Goal: Task Accomplishment & Management: Complete application form

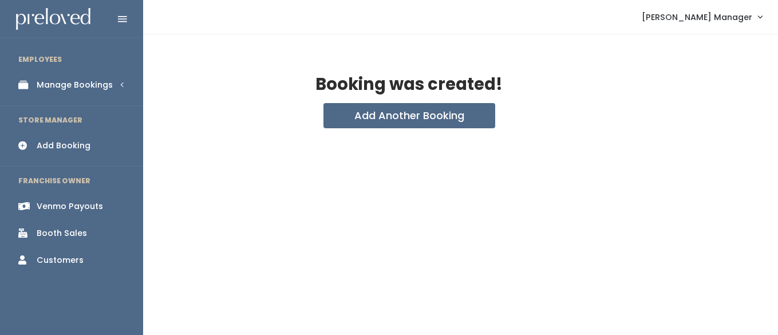
click at [45, 85] on div "Manage Bookings" at bounding box center [75, 85] width 76 height 12
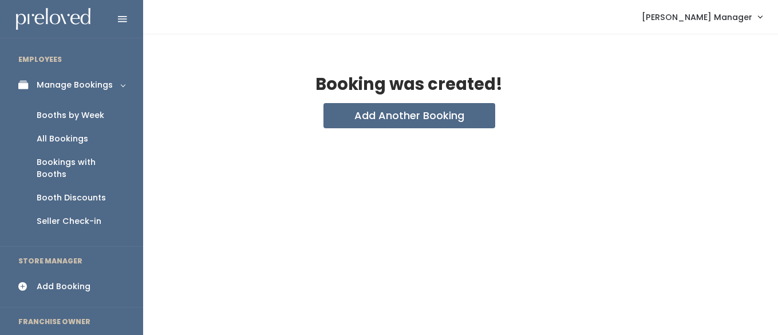
click at [77, 112] on div "Booths by Week" at bounding box center [71, 115] width 68 height 12
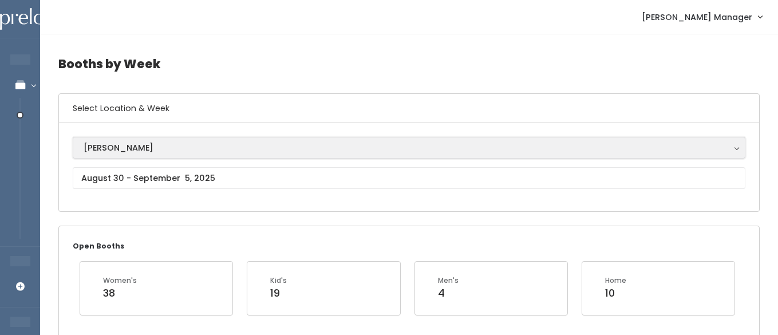
click at [122, 153] on div "[PERSON_NAME]" at bounding box center [409, 147] width 651 height 13
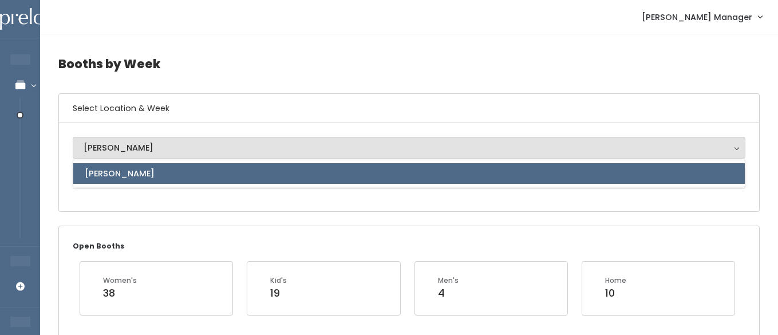
click at [116, 206] on div "Sandy Sandy Sandy" at bounding box center [409, 167] width 700 height 88
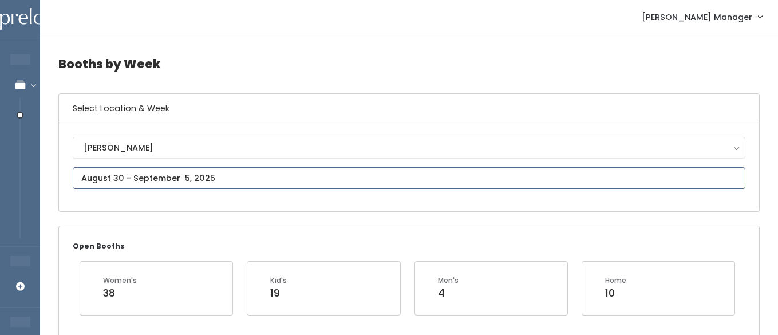
click at [115, 178] on input "text" at bounding box center [409, 178] width 673 height 22
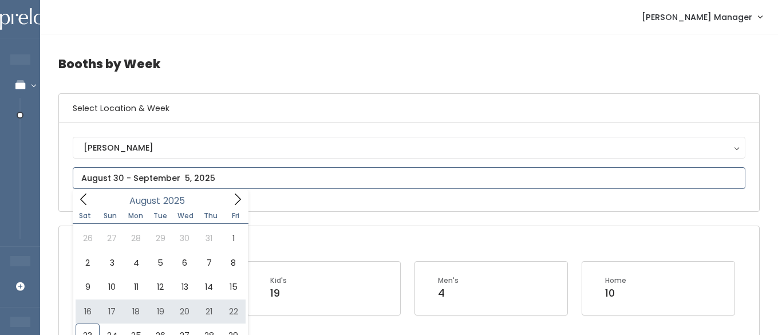
type input "August 16 to August 22"
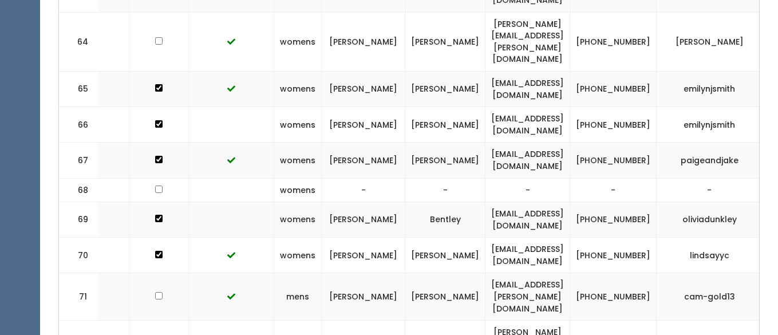
scroll to position [2660, 0]
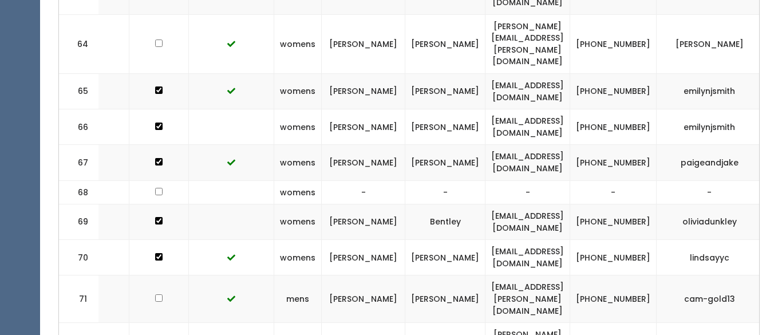
click at [776, 215] on button "button" at bounding box center [783, 222] width 15 height 15
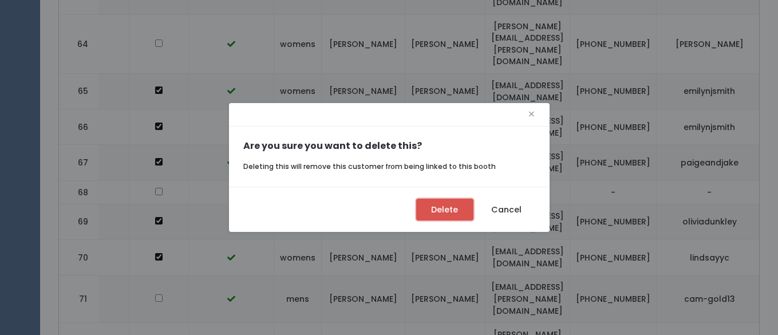
click at [442, 204] on button "Delete" at bounding box center [444, 210] width 57 height 22
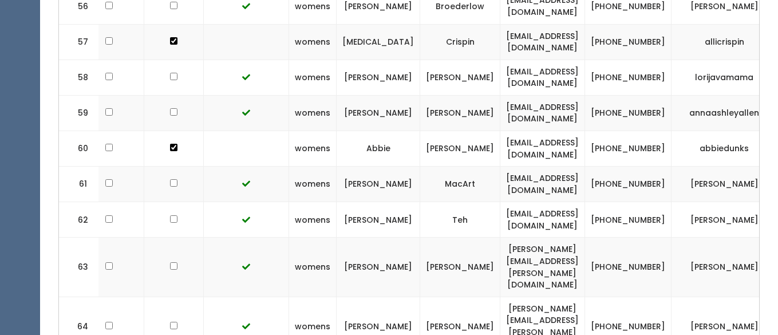
scroll to position [0, 163]
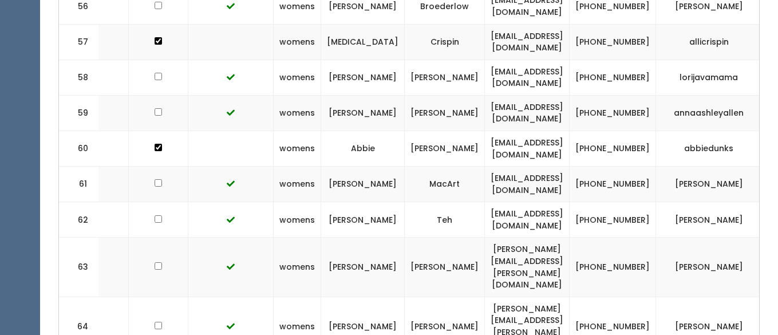
click at [778, 145] on span "button" at bounding box center [783, 148] width 5 height 7
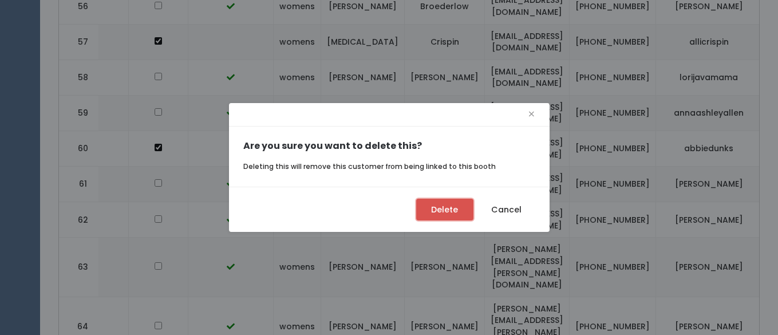
click at [443, 214] on button "Delete" at bounding box center [444, 210] width 57 height 22
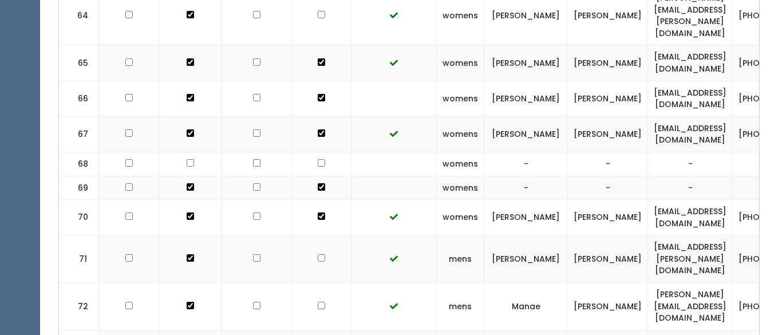
scroll to position [2664, 0]
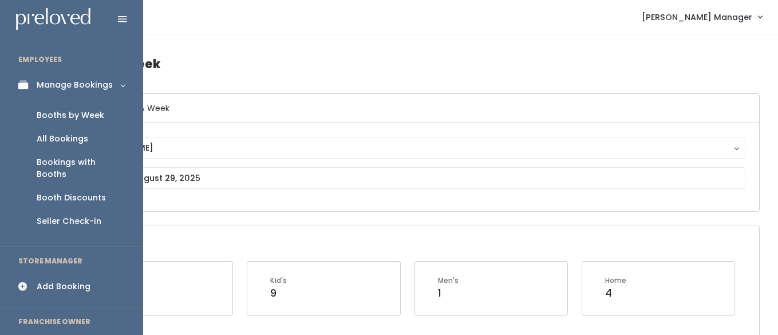
click at [37, 281] on div "Add Booking" at bounding box center [64, 287] width 54 height 12
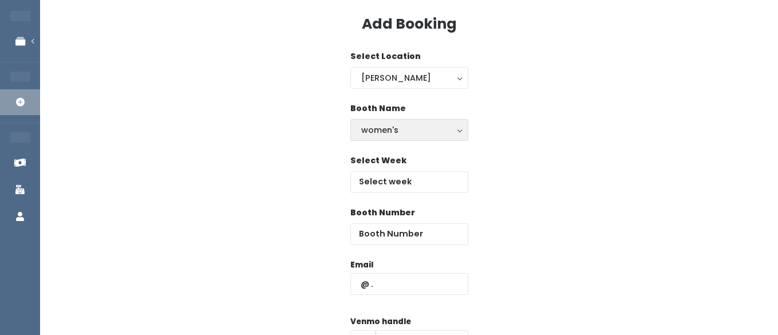
scroll to position [48, 0]
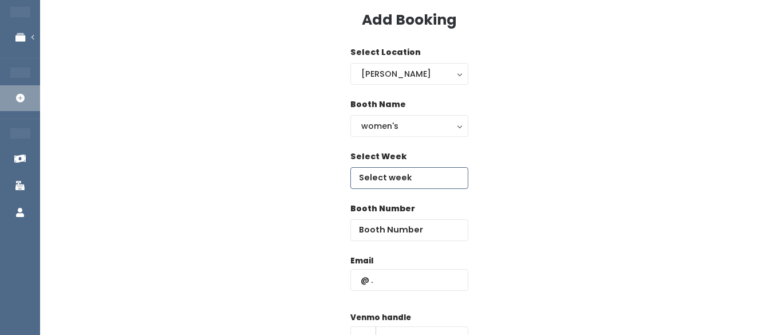
click at [369, 176] on input "text" at bounding box center [409, 178] width 118 height 22
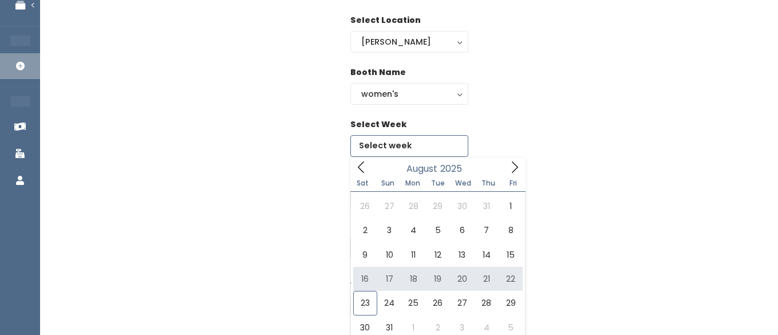
scroll to position [82, 0]
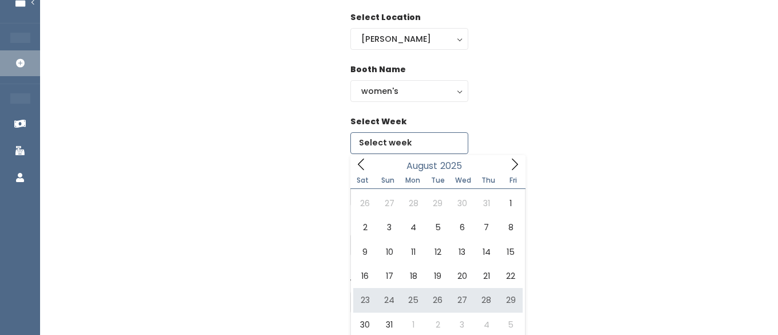
type input "August 23 to August 29"
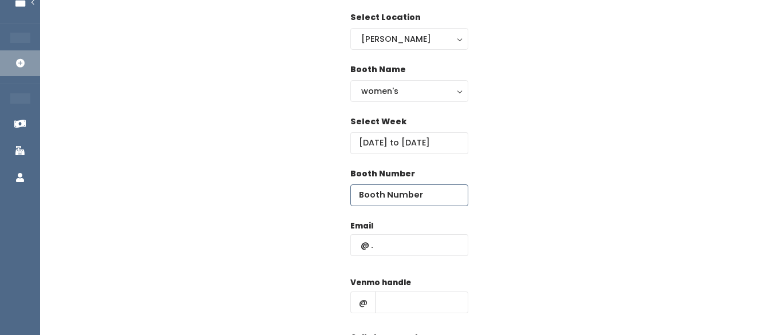
click at [411, 188] on input "number" at bounding box center [409, 195] width 118 height 22
type input "70"
click at [410, 247] on input "text" at bounding box center [409, 245] width 118 height 22
type input "lindsayclaystone@icloud.com"
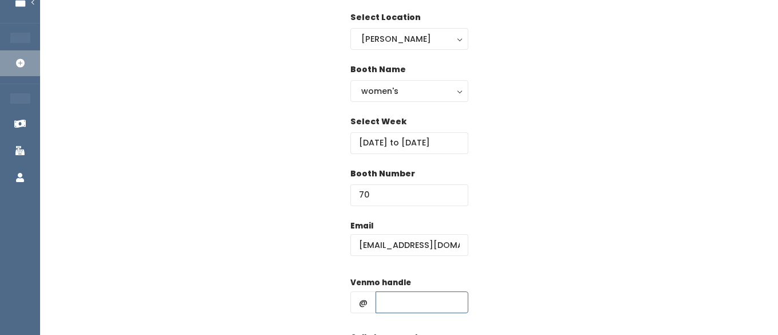
click at [400, 300] on input "text" at bounding box center [422, 302] width 93 height 22
type input "hhhh"
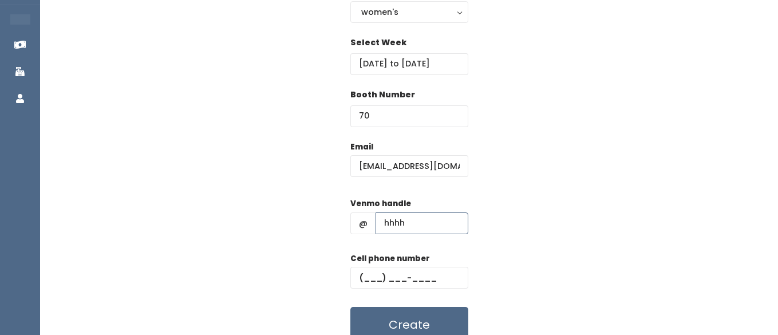
scroll to position [172, 0]
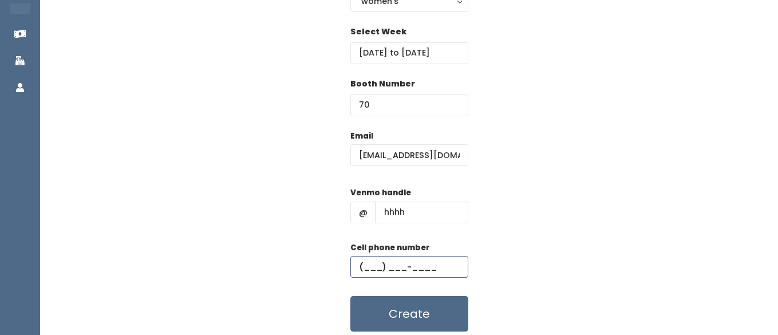
click at [393, 267] on input "text" at bounding box center [409, 267] width 118 height 22
type input "(555) 555-5555"
click at [392, 300] on button "Create" at bounding box center [409, 314] width 118 height 36
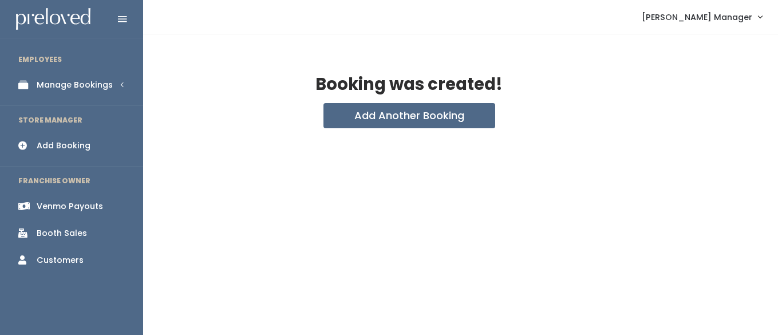
click at [54, 89] on div "Manage Bookings" at bounding box center [75, 85] width 76 height 12
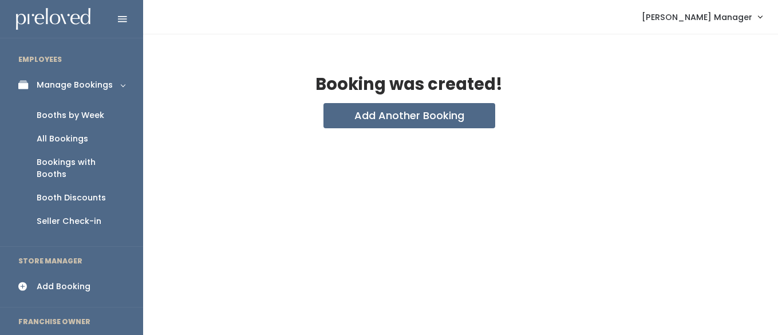
click at [71, 111] on div "Booths by Week" at bounding box center [71, 115] width 68 height 12
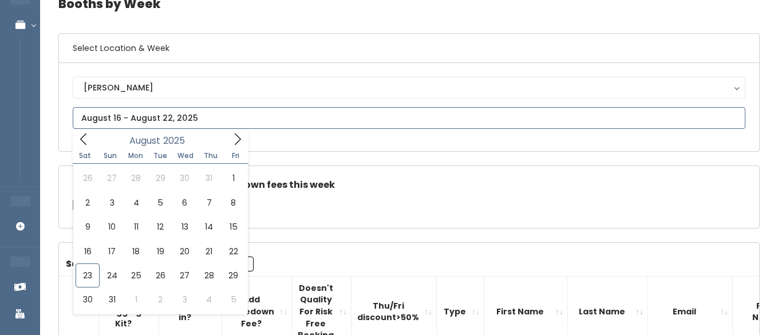
scroll to position [66, 0]
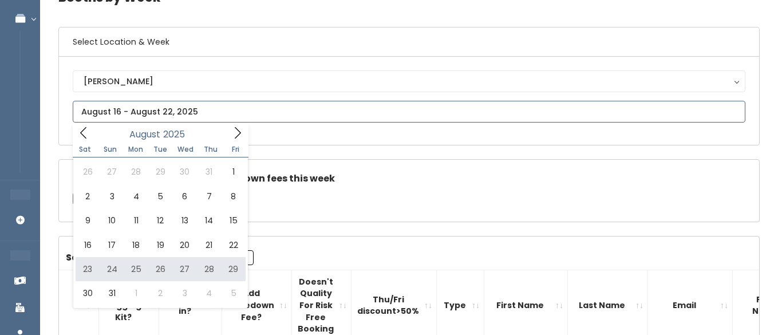
type input "August 23 to August 29"
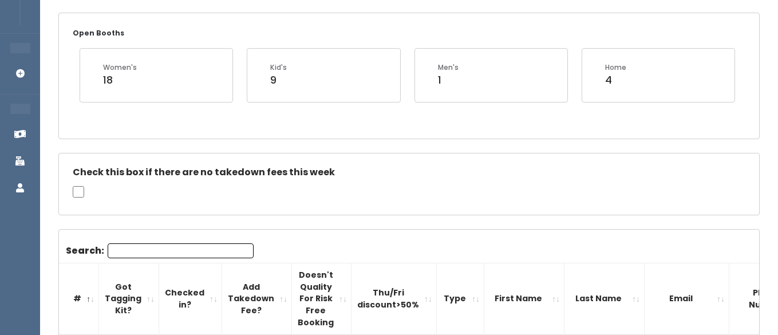
scroll to position [247, 0]
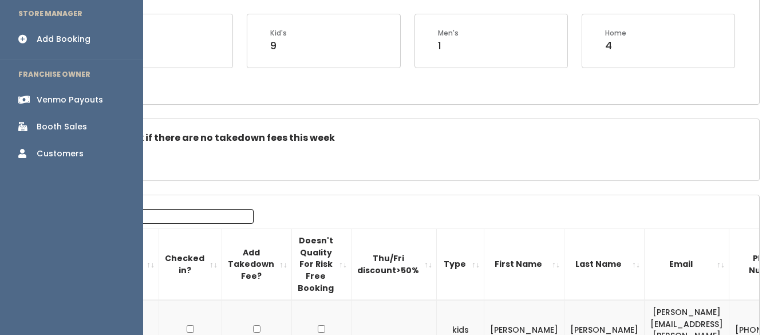
click at [53, 94] on div "Venmo Payouts" at bounding box center [70, 100] width 66 height 12
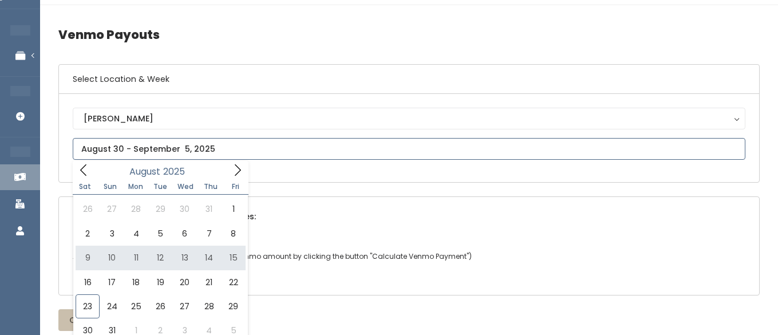
scroll to position [30, 0]
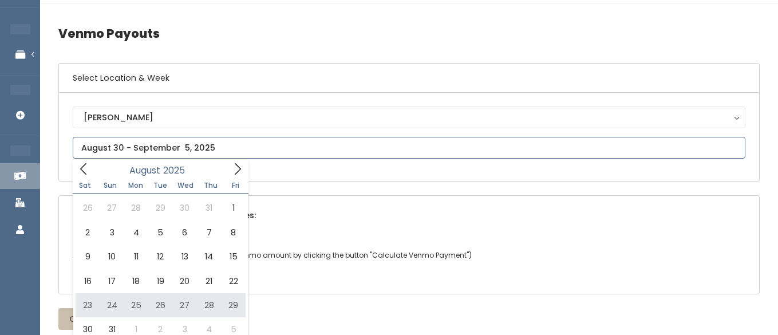
type input "August 23 to August 29"
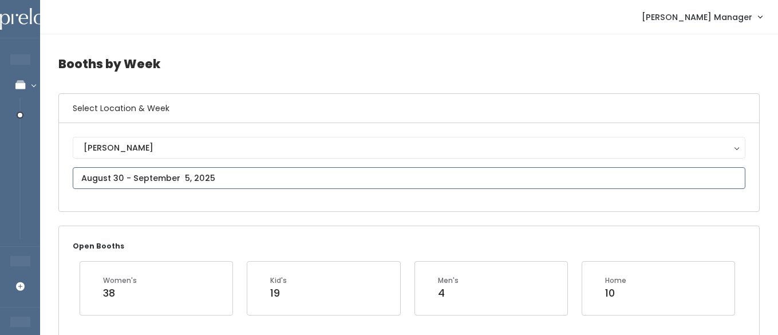
click at [163, 176] on input "text" at bounding box center [409, 178] width 673 height 22
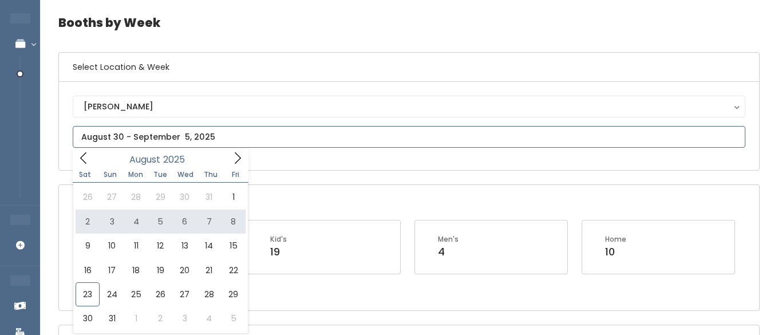
scroll to position [50, 0]
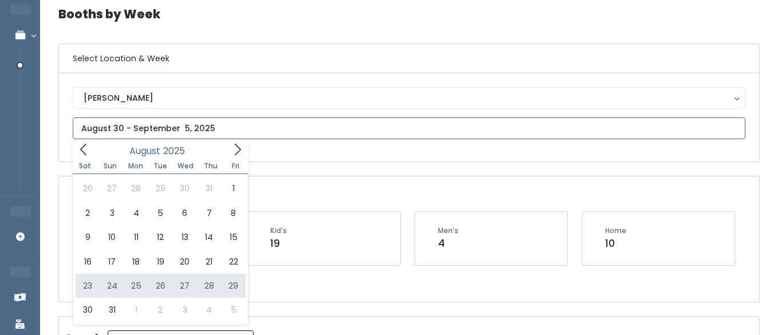
type input "[DATE] to [DATE]"
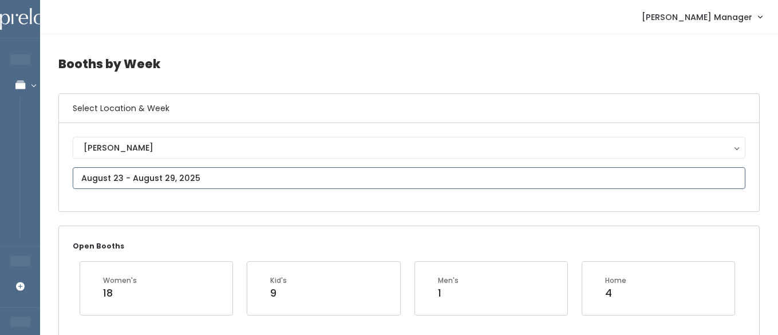
click at [107, 171] on input "text" at bounding box center [409, 178] width 673 height 22
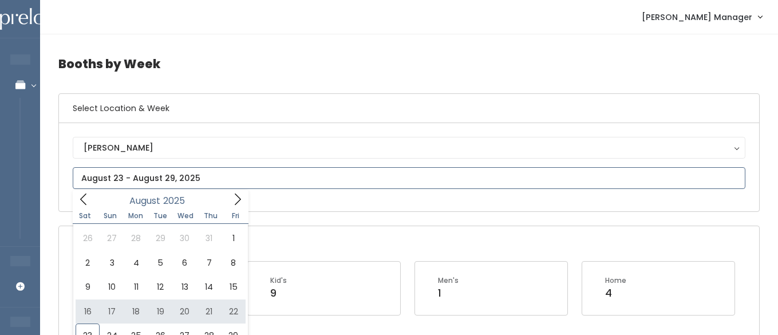
type input "[DATE] to [DATE]"
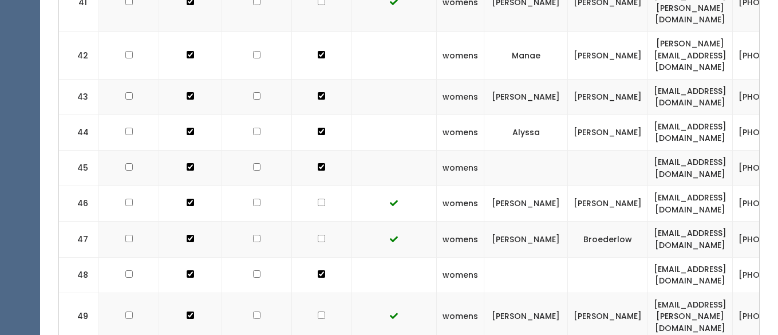
scroll to position [1890, 0]
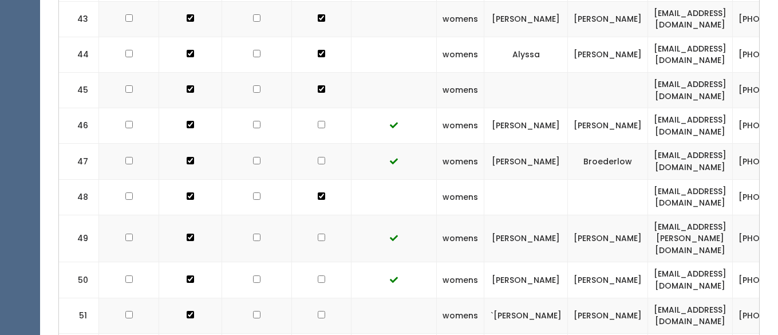
checkbox input "false"
checkbox input "true"
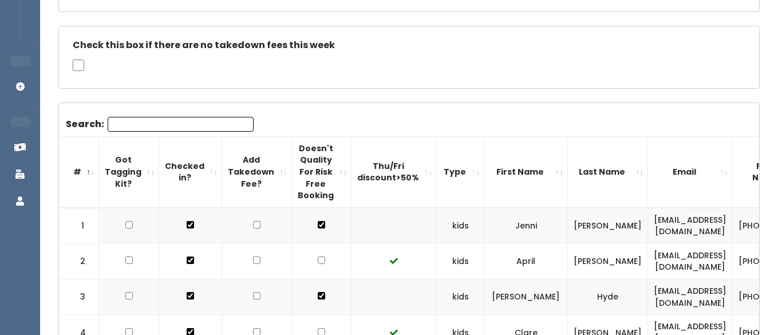
scroll to position [141, 0]
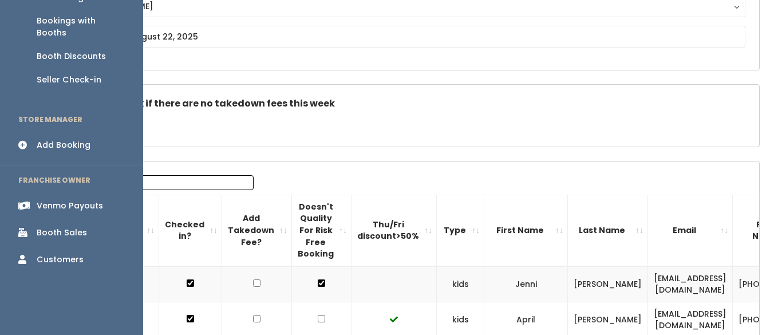
click at [57, 227] on div "Booth Sales" at bounding box center [62, 233] width 50 height 12
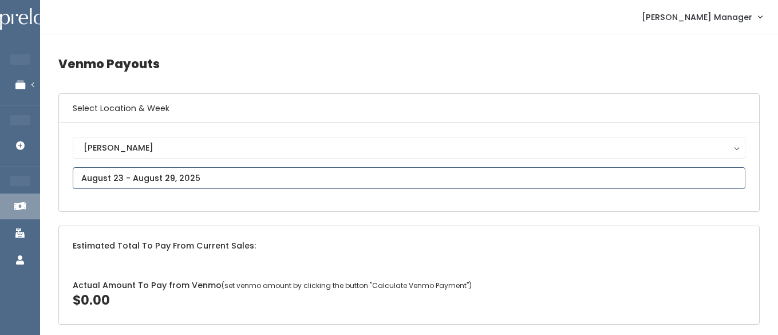
click at [192, 175] on input "text" at bounding box center [409, 178] width 673 height 22
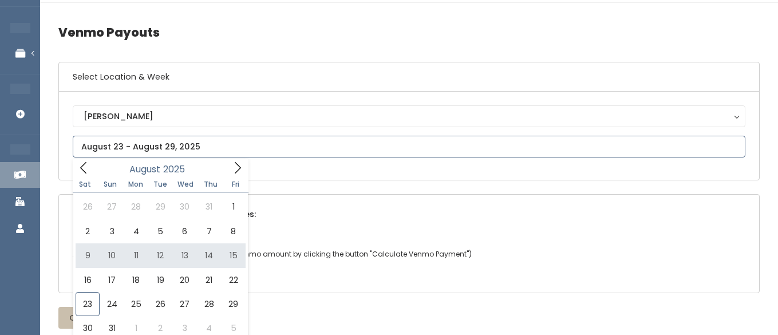
scroll to position [49, 0]
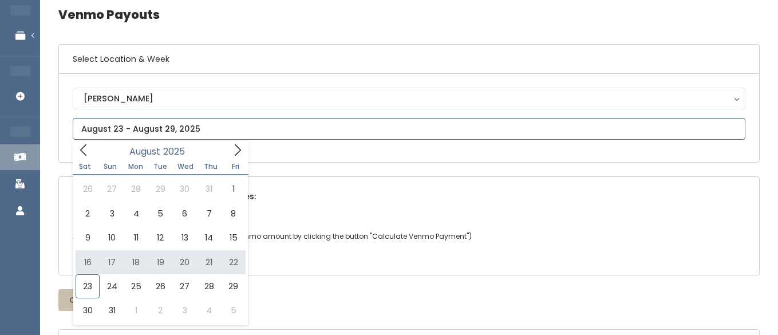
type input "August 16 to August 22"
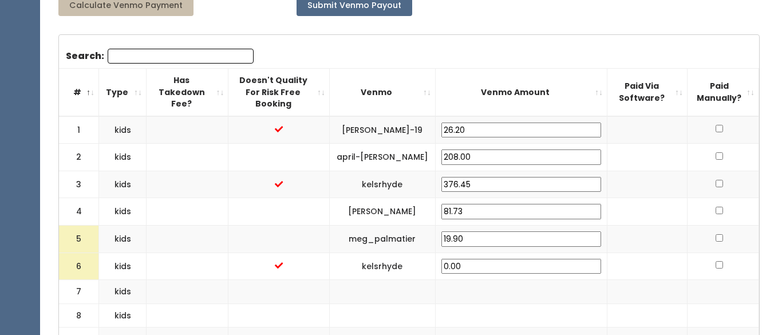
scroll to position [364, 0]
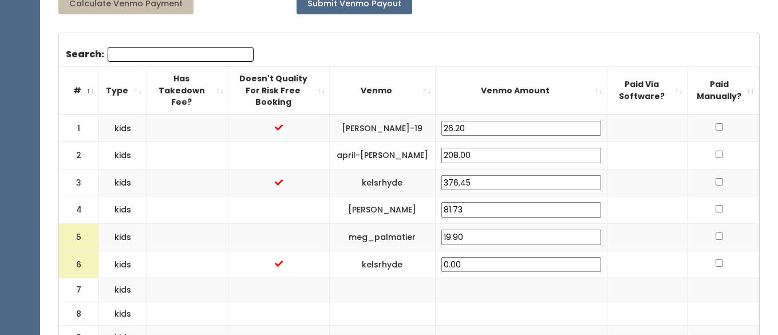
click at [527, 232] on input "19.90" at bounding box center [522, 237] width 160 height 15
type input "1"
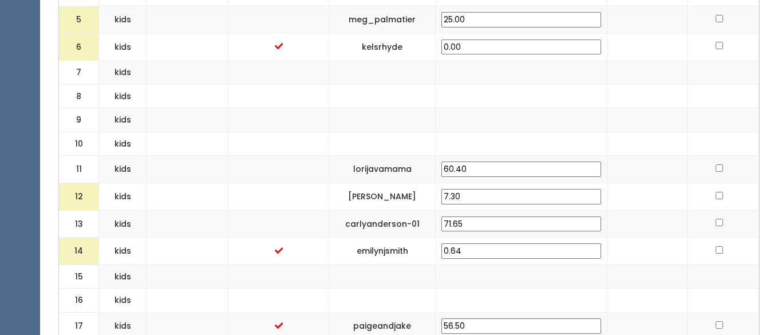
scroll to position [596, 0]
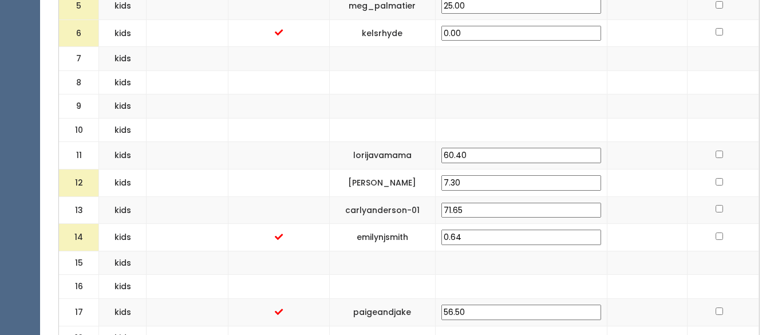
type input "25.00"
click at [515, 175] on input "7.30" at bounding box center [522, 182] width 160 height 15
type input "7"
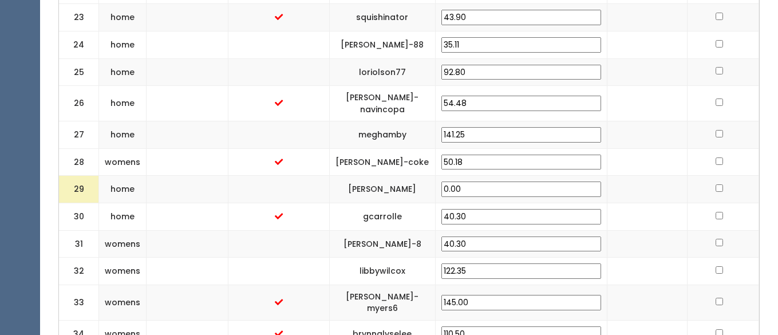
scroll to position [1065, 0]
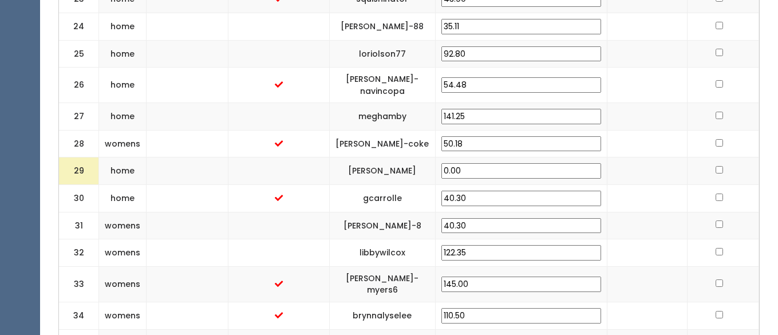
type input "25.00"
click at [519, 163] on input "0.00" at bounding box center [522, 170] width 160 height 15
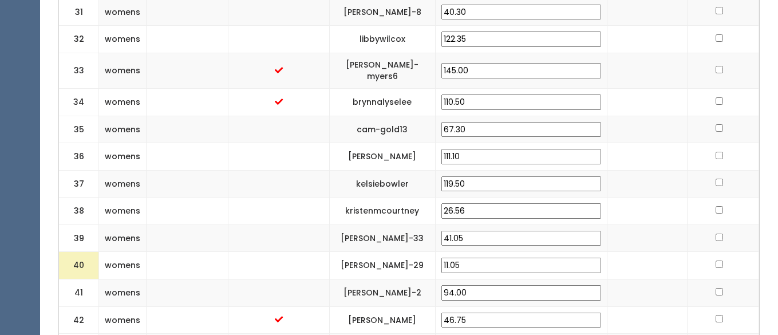
scroll to position [1313, 0]
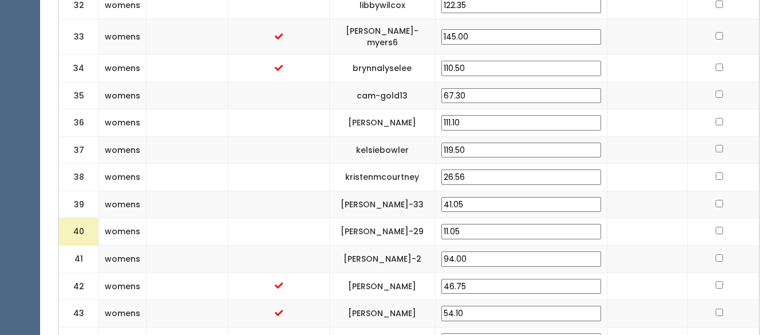
click at [518, 224] on input "11.05" at bounding box center [522, 231] width 160 height 15
type input "1"
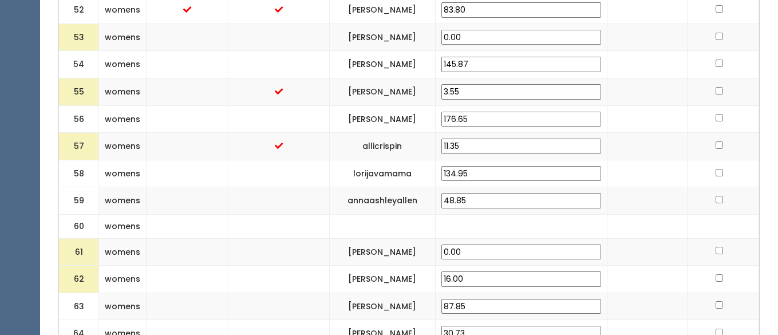
scroll to position [1872, 0]
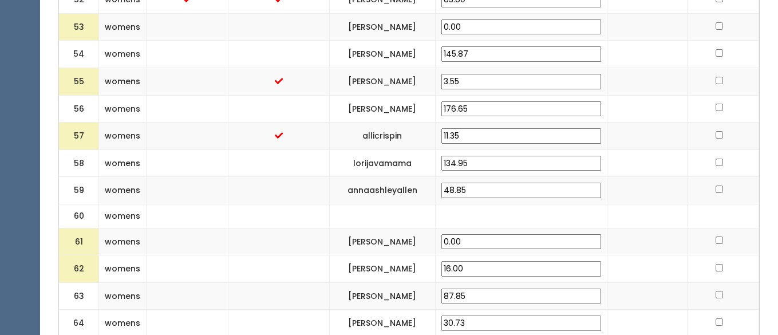
type input "25.00"
click at [522, 242] on input "0.00" at bounding box center [522, 241] width 160 height 15
type input "0"
type input "25.00"
click at [531, 266] on input "16.00" at bounding box center [522, 268] width 160 height 15
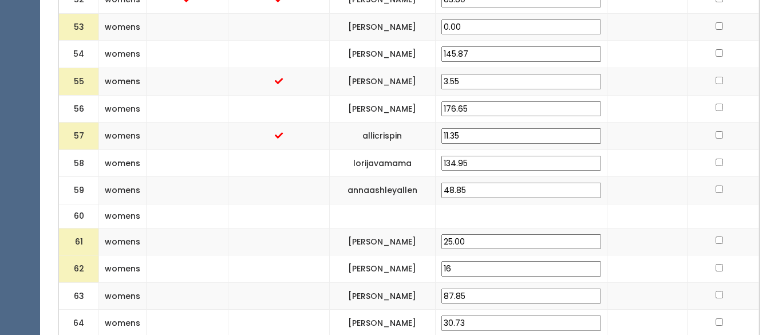
type input "1"
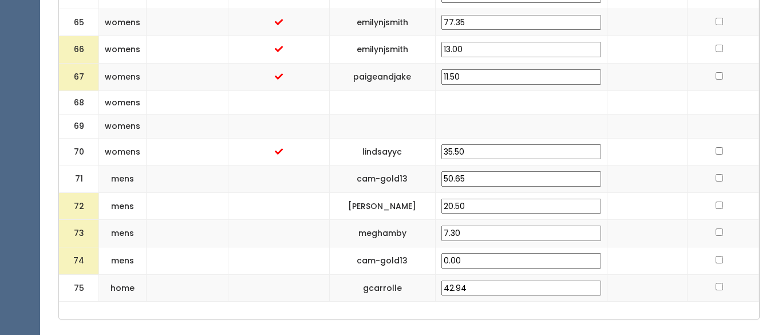
scroll to position [2201, 0]
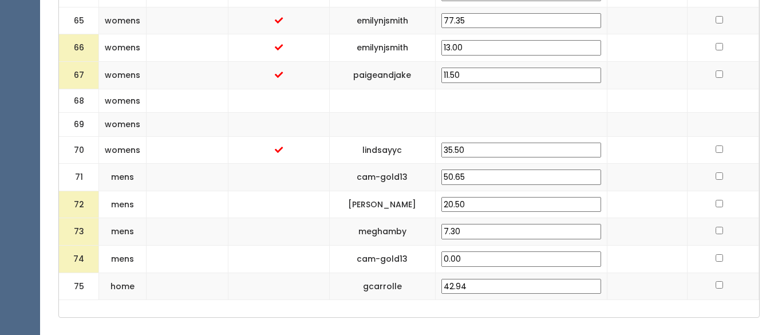
type input "25.00"
click at [533, 200] on input "20.50" at bounding box center [522, 204] width 160 height 15
type input "25.00"
click at [525, 227] on input "7.30" at bounding box center [522, 231] width 160 height 15
type input "7"
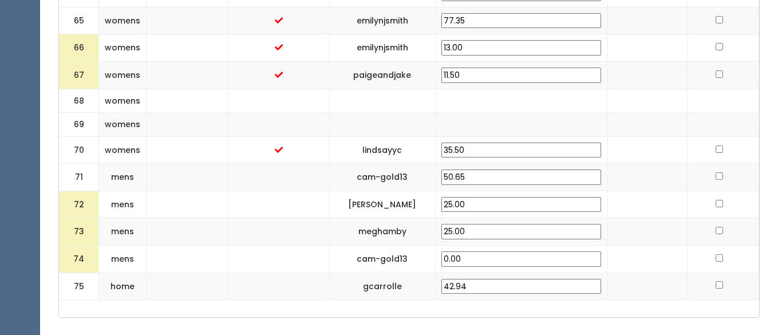
type input "25.00"
click at [526, 257] on input "0.00" at bounding box center [522, 258] width 160 height 15
type input "0"
type input "25.00"
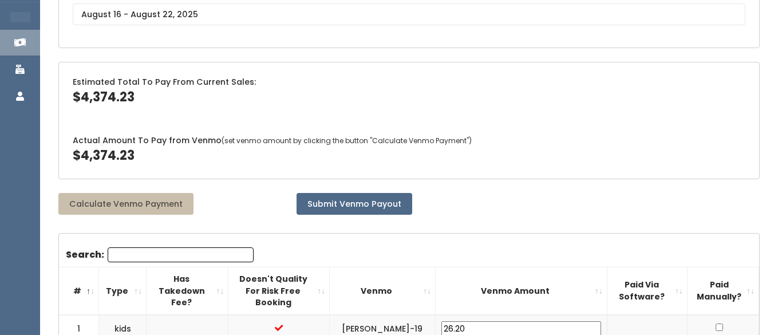
scroll to position [0, 0]
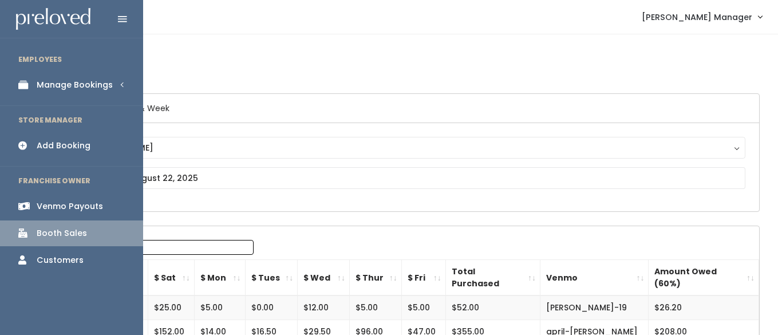
click at [61, 87] on div "Manage Bookings" at bounding box center [75, 85] width 76 height 12
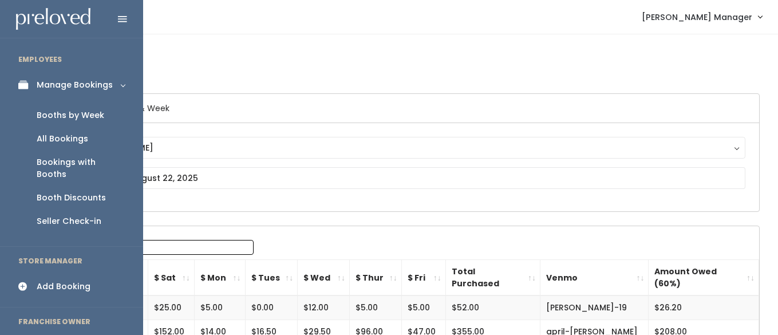
click at [53, 112] on div "Booths by Week" at bounding box center [71, 115] width 68 height 12
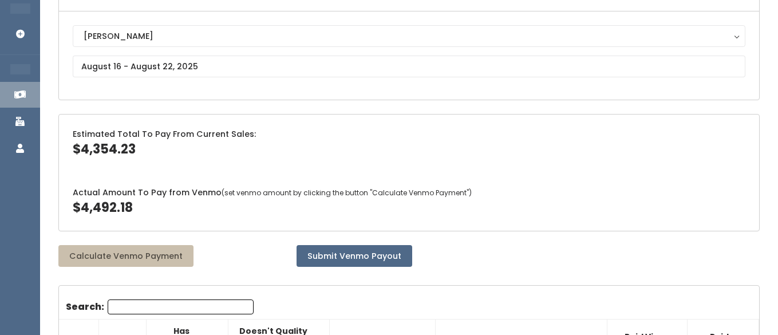
scroll to position [125, 0]
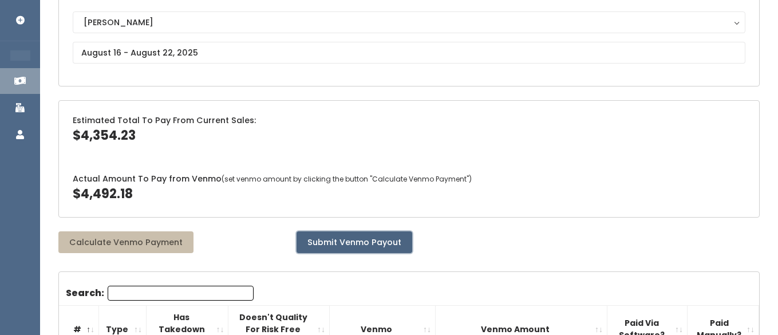
click at [332, 247] on button "Submit Venmo Payout" at bounding box center [355, 242] width 116 height 22
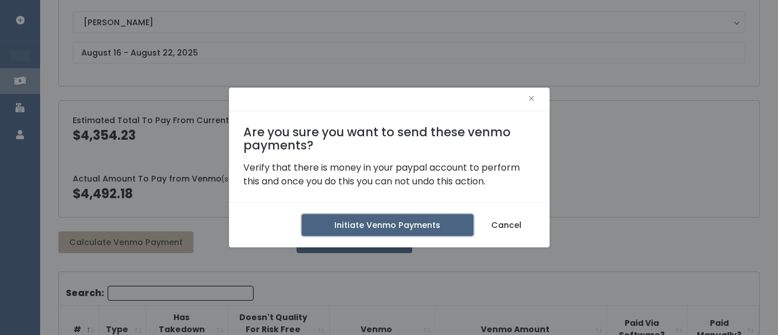
click at [436, 228] on button "Initiate Venmo Payments" at bounding box center [388, 225] width 172 height 22
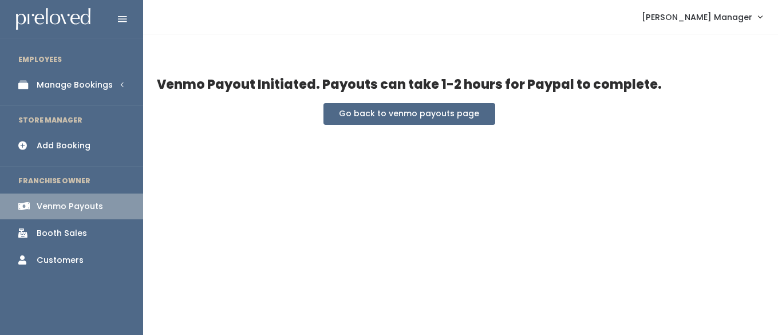
click at [51, 143] on div "Add Booking" at bounding box center [64, 146] width 54 height 12
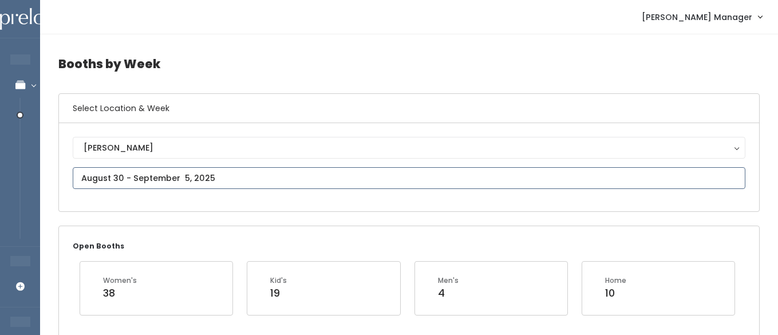
click at [206, 180] on input "text" at bounding box center [409, 178] width 673 height 22
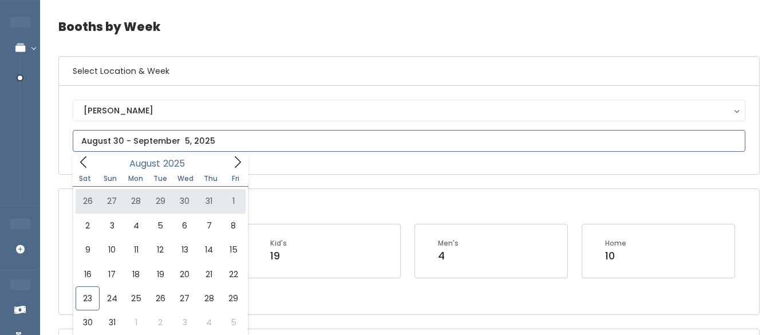
scroll to position [38, 0]
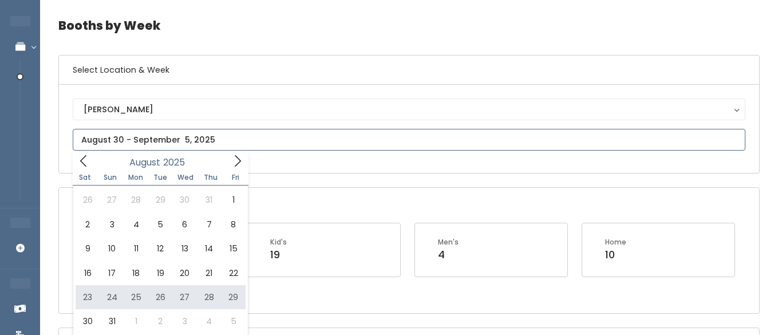
type input "August 23 to August 29"
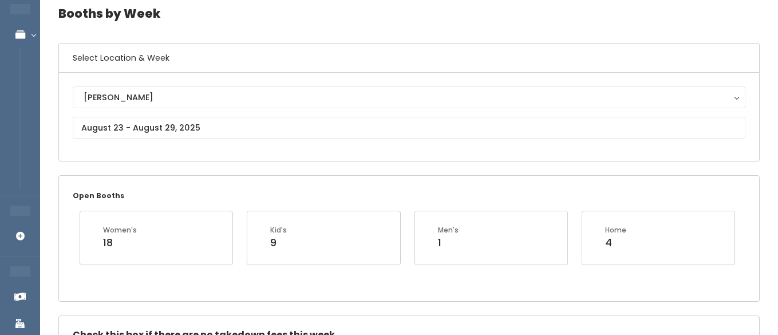
scroll to position [53, 0]
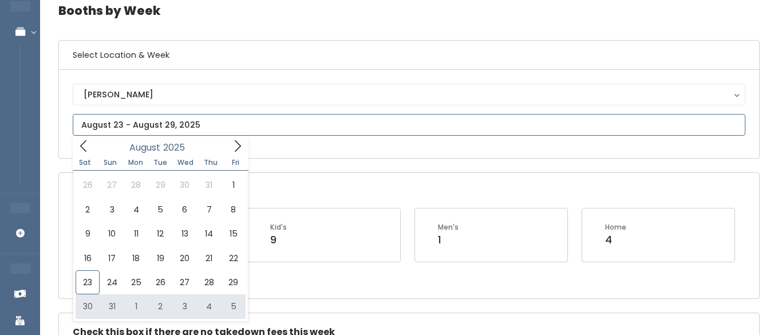
type input "August 30 to September 5"
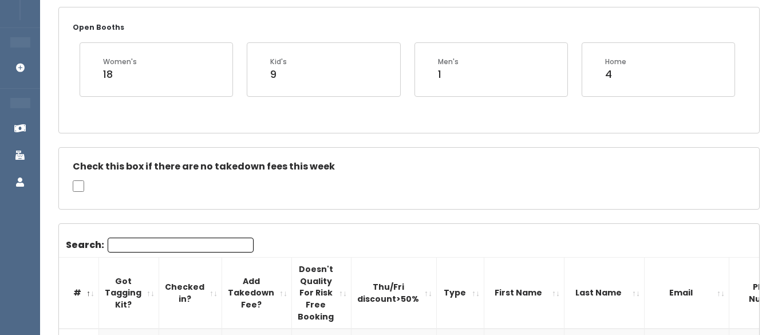
scroll to position [218, 0]
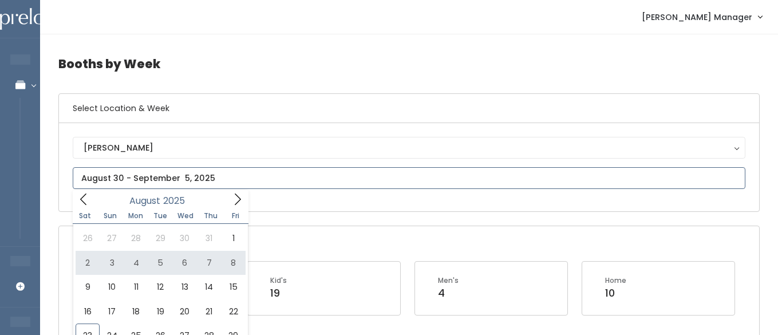
scroll to position [34, 0]
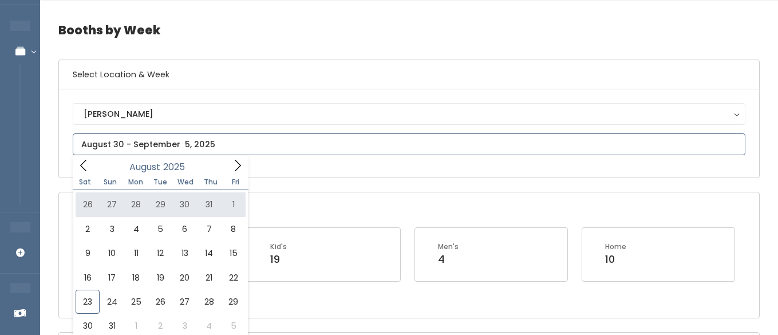
click at [231, 168] on icon at bounding box center [237, 165] width 13 height 13
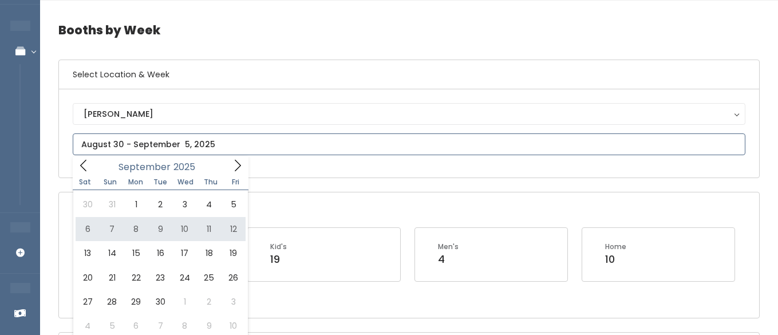
type input "September 6 to September 12"
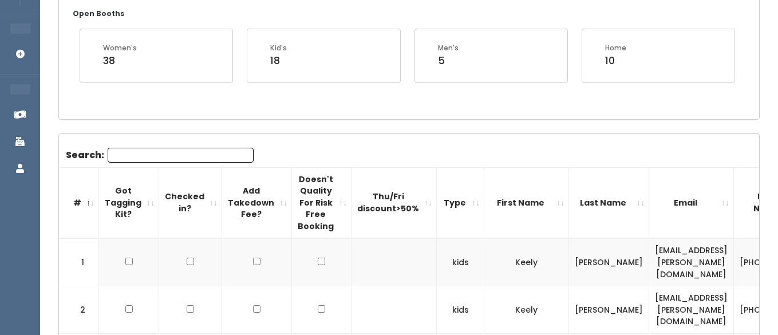
scroll to position [48, 0]
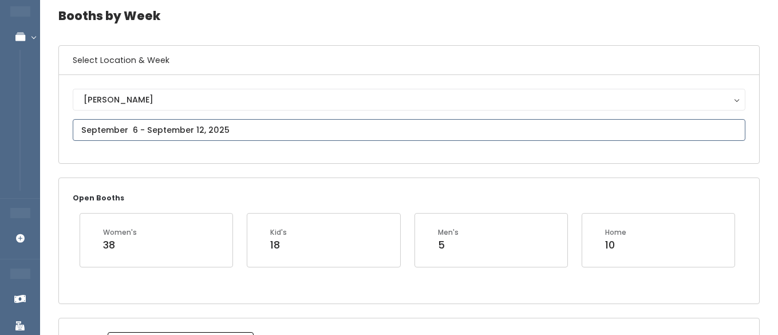
click at [141, 127] on input "text" at bounding box center [409, 130] width 673 height 22
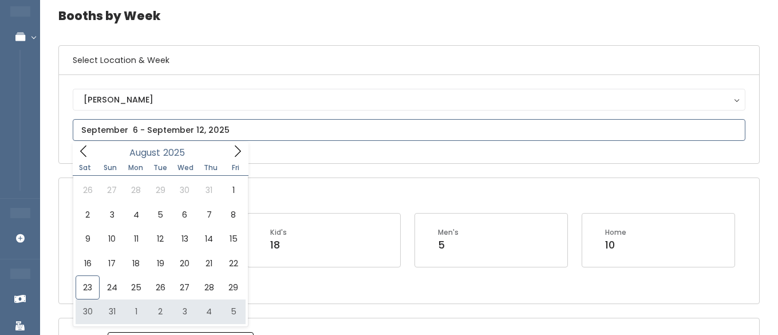
type input "[DATE] to [DATE]"
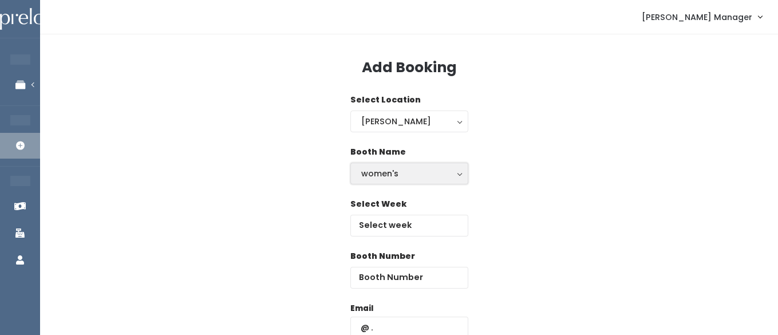
click at [402, 172] on div "women's" at bounding box center [409, 173] width 96 height 13
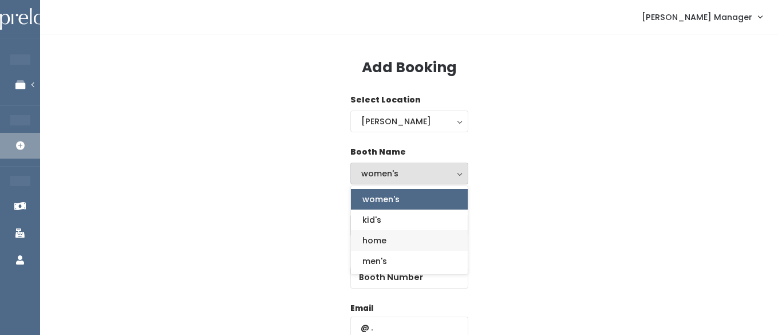
click at [372, 242] on span "home" at bounding box center [375, 240] width 24 height 13
select select "home"
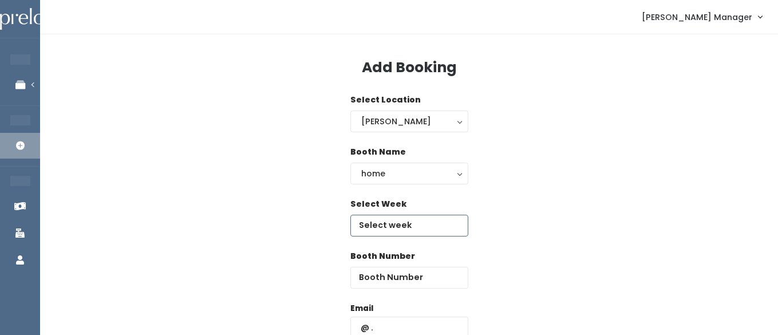
click at [420, 224] on input "text" at bounding box center [409, 226] width 118 height 22
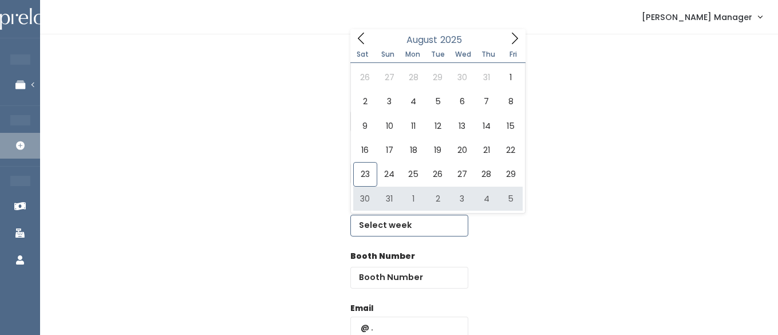
type input "[DATE] to [DATE]"
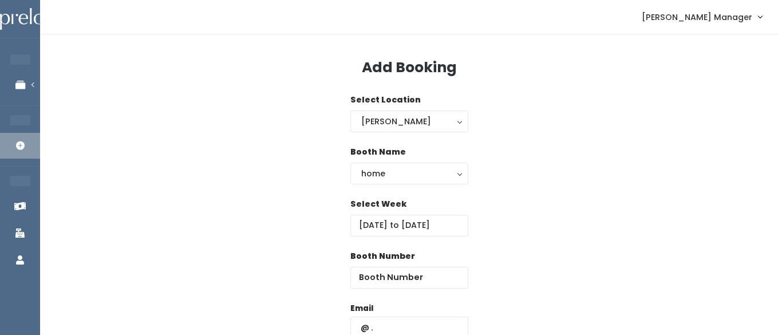
click at [435, 289] on div "Booth Number" at bounding box center [409, 276] width 118 height 52
click at [434, 278] on input "number" at bounding box center [409, 278] width 118 height 22
type input "22"
click at [386, 322] on input "text" at bounding box center [409, 328] width 118 height 22
type input "[EMAIL_ADDRESS][DOMAIN_NAME]"
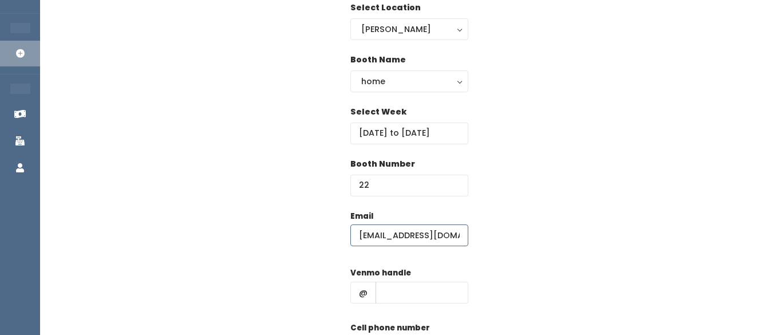
scroll to position [125, 0]
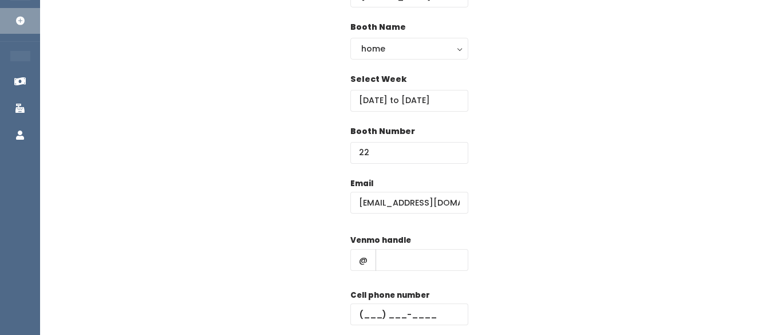
click at [403, 235] on label "Venmo handle" at bounding box center [380, 240] width 61 height 11
click at [404, 268] on input "text" at bounding box center [422, 260] width 93 height 22
type input "hhhh"
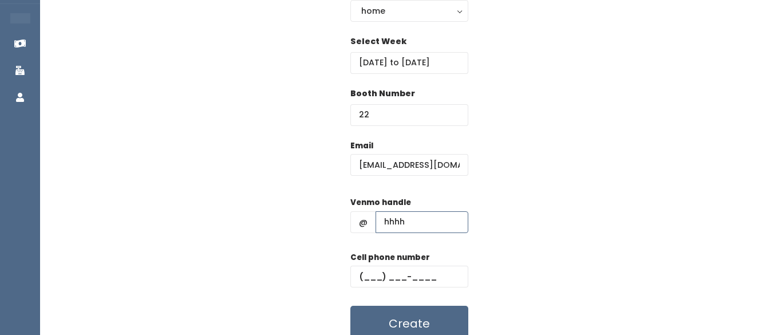
scroll to position [164, 0]
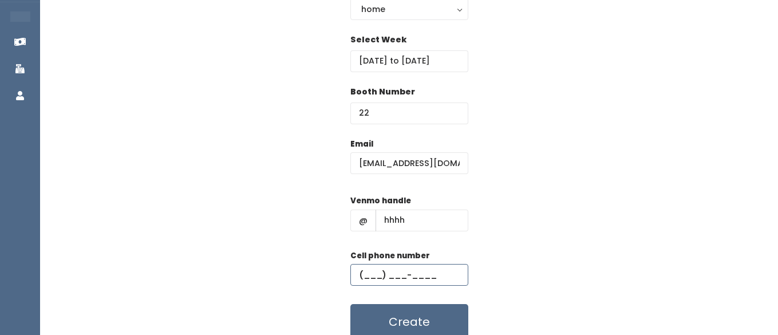
click at [393, 273] on input "text" at bounding box center [409, 275] width 118 height 22
type input "[PHONE_NUMBER]"
click at [387, 310] on button "Create" at bounding box center [409, 322] width 118 height 36
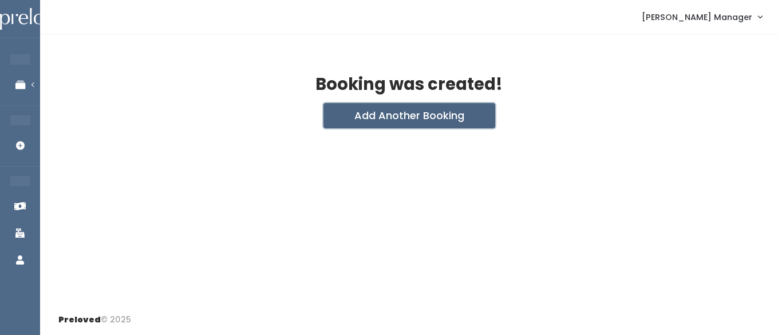
click at [408, 113] on button "Add Another Booking" at bounding box center [410, 115] width 172 height 25
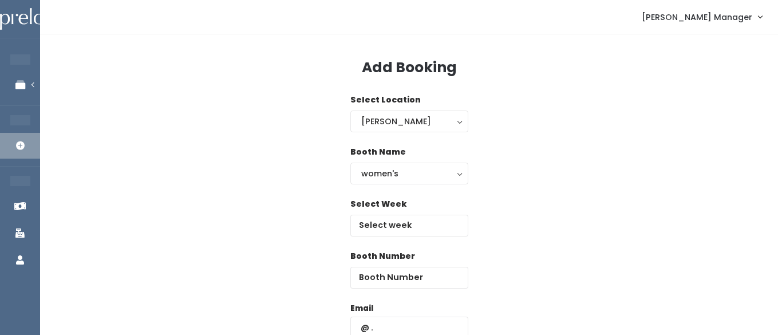
click at [368, 160] on div "Booth Name women's kid's home men's women's" at bounding box center [409, 165] width 118 height 38
click at [368, 174] on div "women's" at bounding box center [409, 173] width 96 height 13
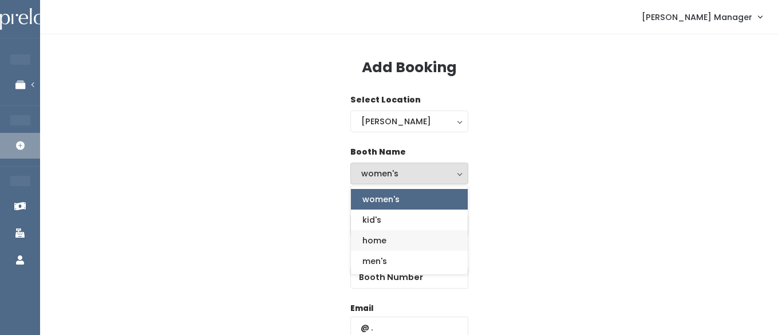
click at [371, 237] on span "home" at bounding box center [375, 240] width 24 height 13
select select "home"
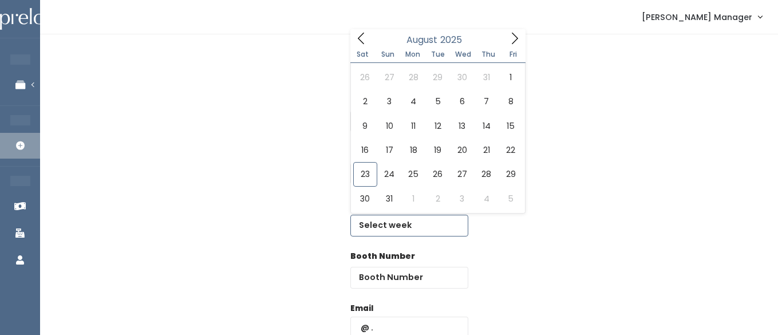
click at [411, 217] on input "text" at bounding box center [409, 226] width 118 height 22
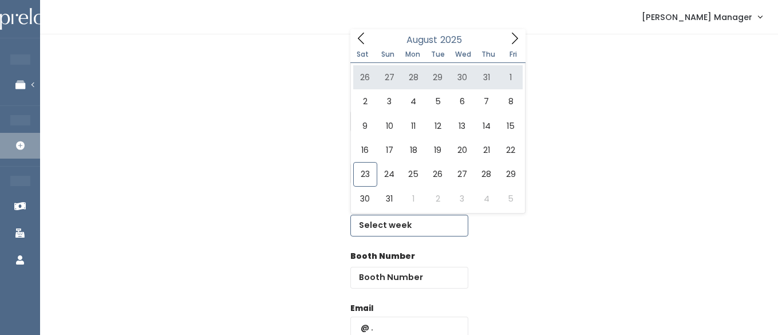
click at [511, 38] on icon at bounding box center [515, 38] width 13 height 13
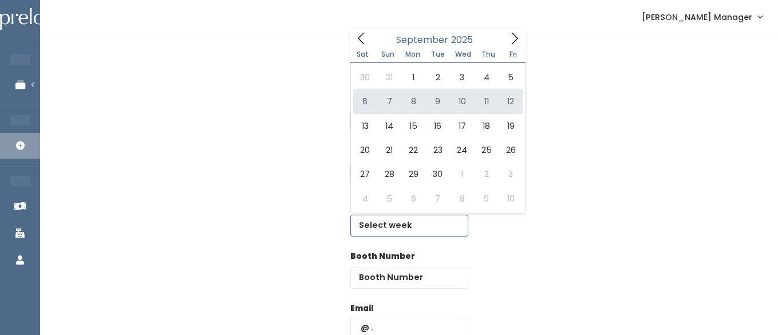
type input "September 6 to September 12"
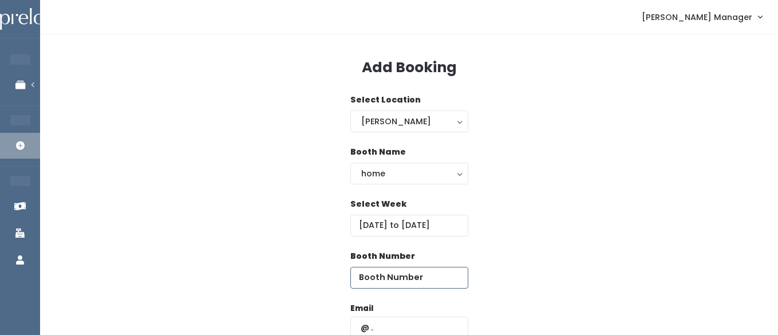
click at [435, 281] on input "number" at bounding box center [409, 278] width 118 height 22
type input "21"
click at [395, 324] on input "text" at bounding box center [409, 328] width 118 height 22
type input "maryfiggat03@gmail.com"
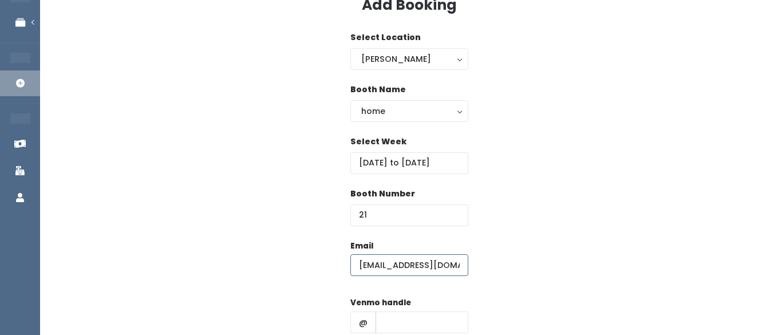
scroll to position [76, 0]
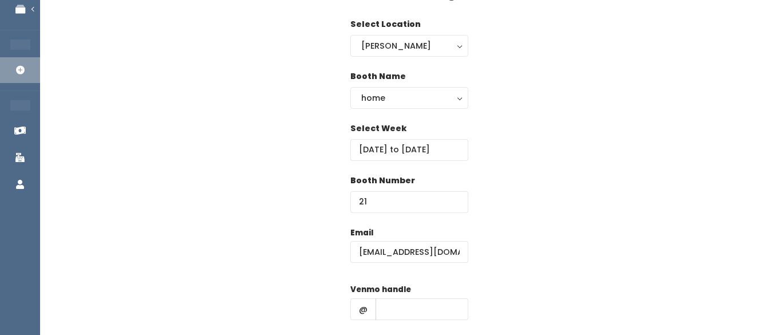
click at [412, 290] on div "Venmo handle @" at bounding box center [409, 306] width 118 height 46
click at [407, 310] on input "text" at bounding box center [422, 309] width 93 height 22
click at [407, 306] on input "text" at bounding box center [422, 309] width 93 height 22
type input "hhhh"
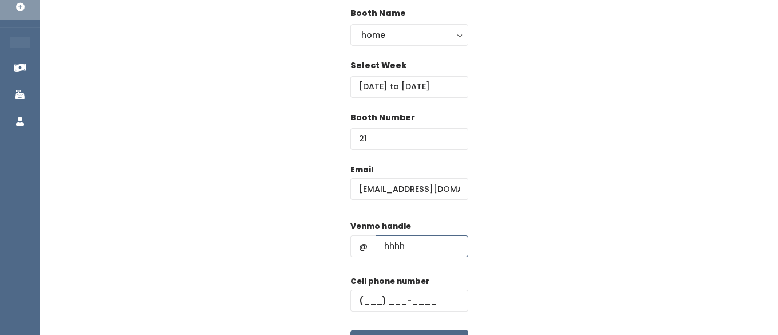
scroll to position [151, 0]
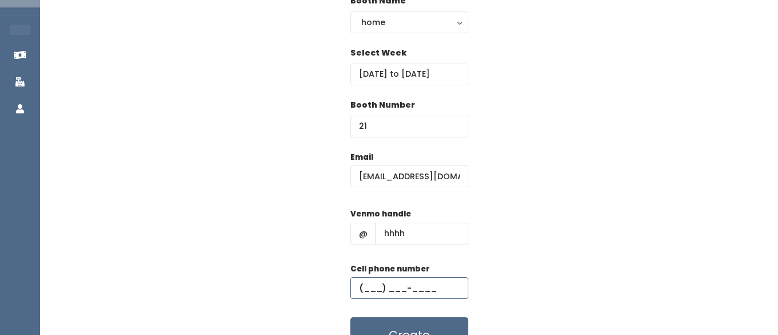
click at [404, 289] on input "text" at bounding box center [409, 288] width 118 height 22
type input "(555) 555-5555"
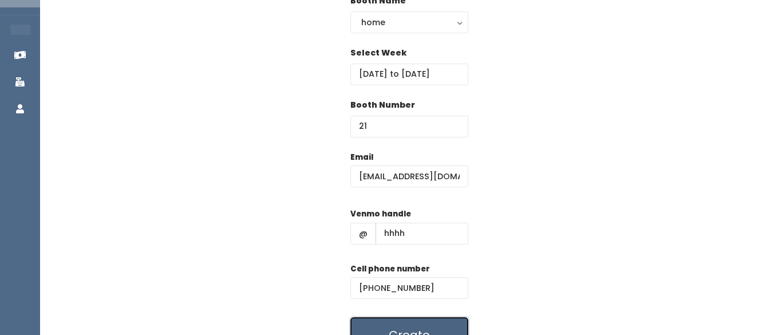
click at [401, 321] on button "Create" at bounding box center [409, 335] width 118 height 36
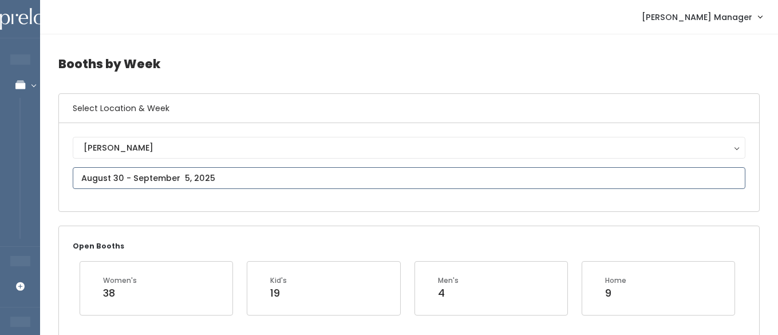
click at [127, 182] on input "text" at bounding box center [409, 178] width 673 height 22
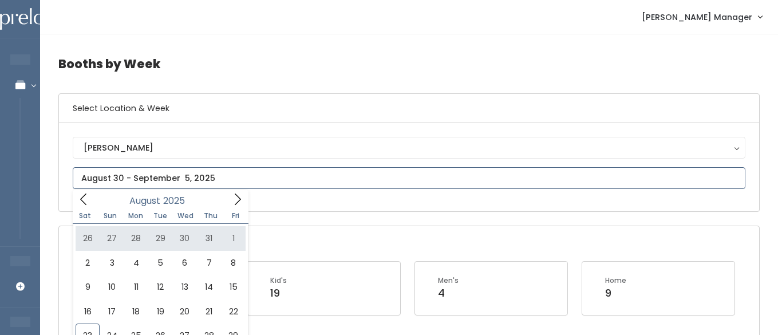
scroll to position [34, 0]
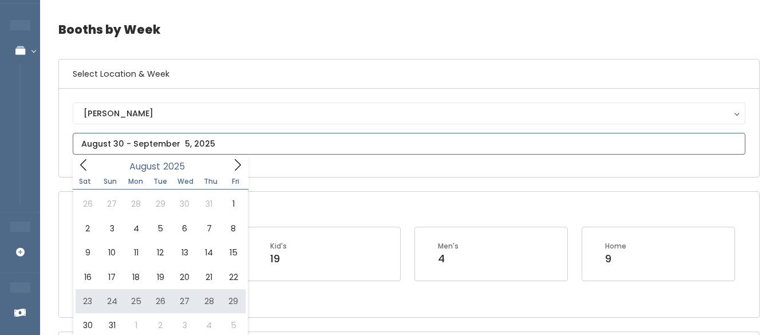
type input "August 23 to August 29"
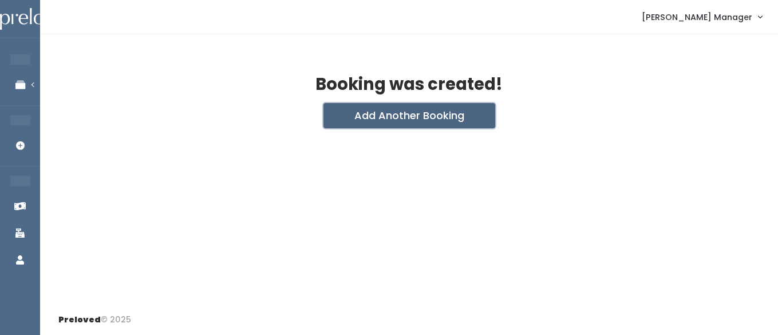
click at [376, 120] on button "Add Another Booking" at bounding box center [410, 115] width 172 height 25
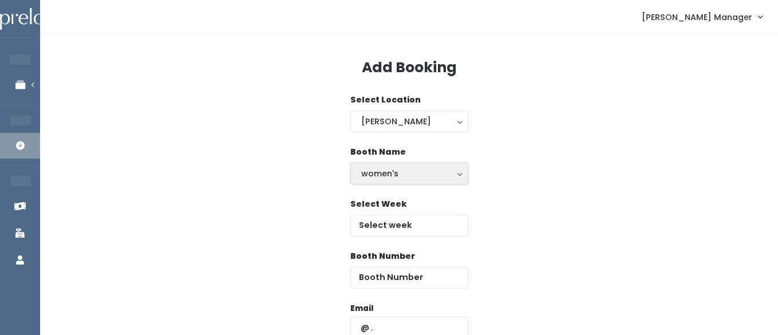
click at [395, 174] on div "women's" at bounding box center [409, 173] width 96 height 13
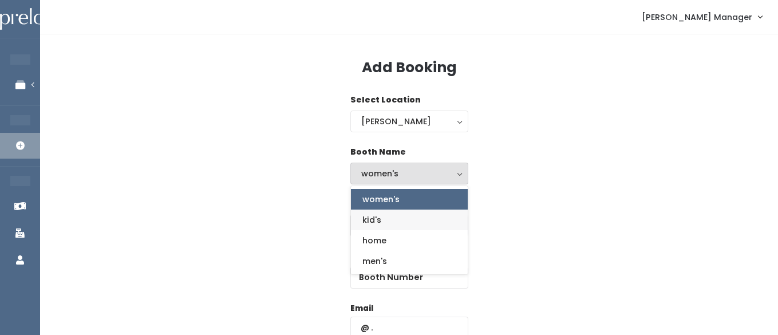
click at [376, 220] on span "kid's" at bounding box center [372, 220] width 19 height 13
select select "kids"
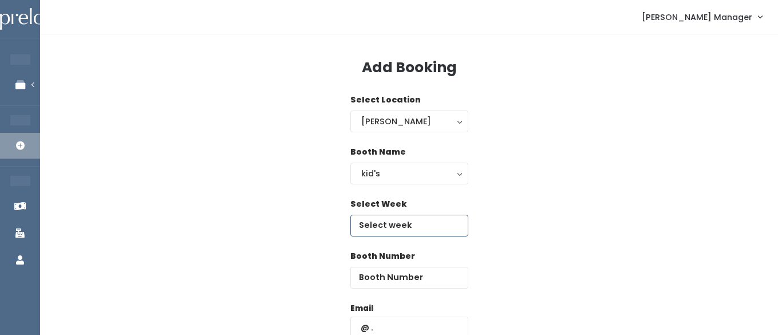
click at [397, 227] on input "text" at bounding box center [409, 226] width 118 height 22
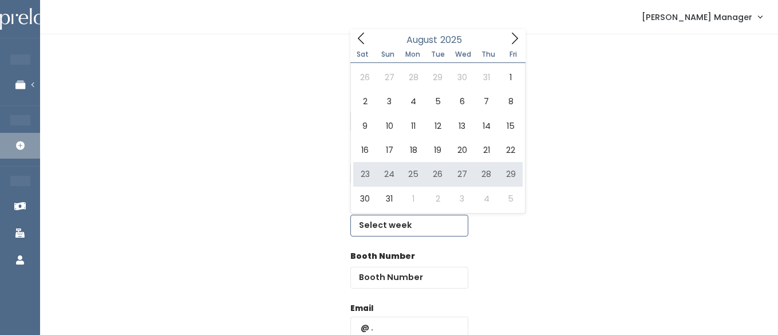
type input "[DATE] to [DATE]"
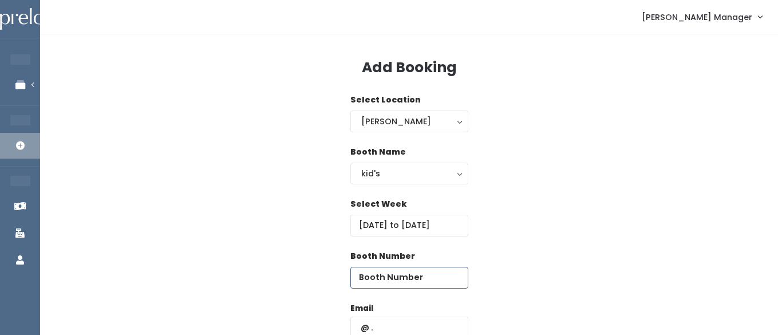
click at [439, 279] on input "number" at bounding box center [409, 278] width 118 height 22
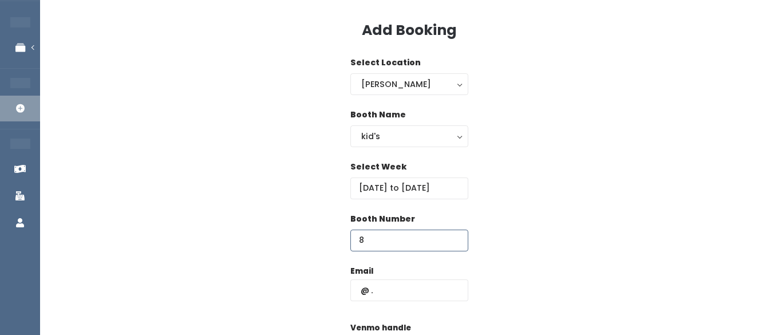
scroll to position [43, 0]
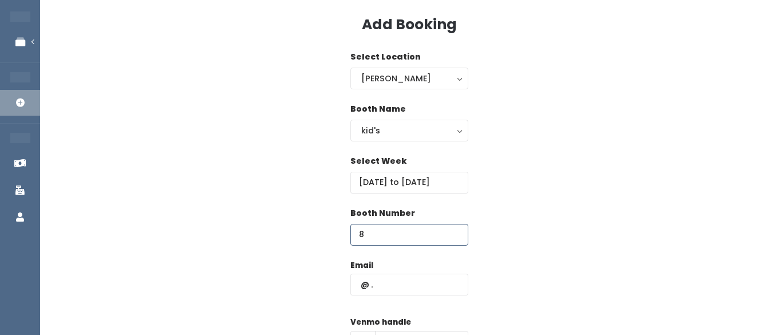
type input "8"
click at [399, 283] on input "text" at bounding box center [409, 285] width 118 height 22
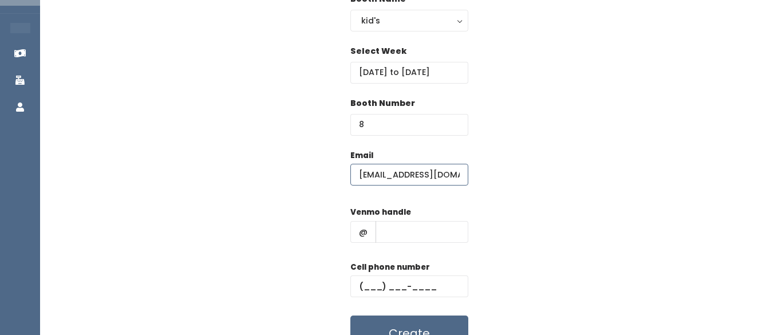
scroll to position [172, 0]
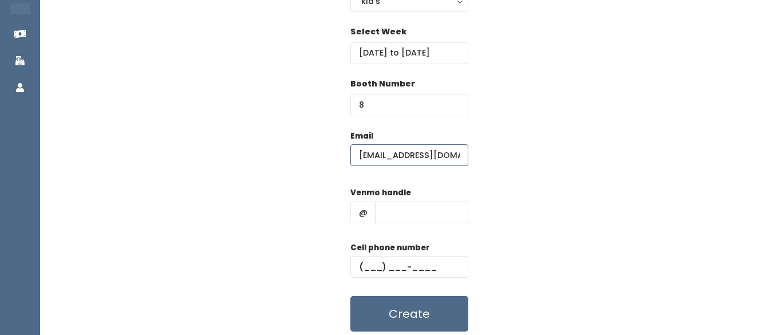
type input "[EMAIL_ADDRESS][DOMAIN_NAME]"
click at [382, 211] on input "text" at bounding box center [422, 213] width 93 height 22
type input "hhhh"
click at [377, 261] on input "text" at bounding box center [409, 267] width 118 height 22
type input "[PHONE_NUMBER]"
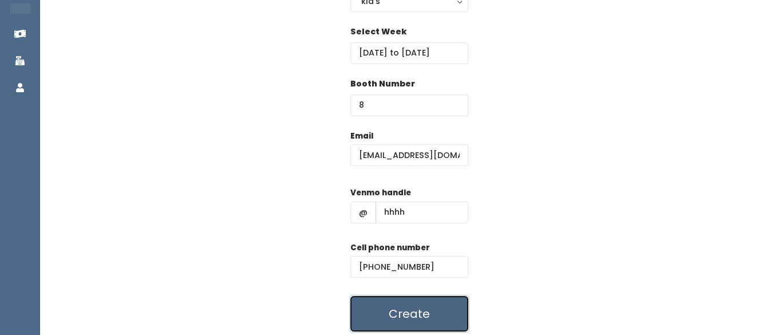
click at [391, 309] on button "Create" at bounding box center [409, 314] width 118 height 36
